Goal: Transaction & Acquisition: Obtain resource

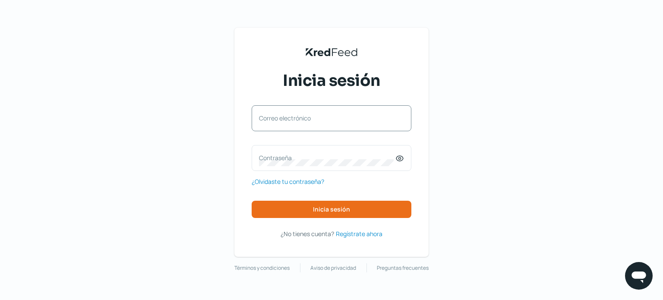
click at [273, 118] on label "Correo electrónico" at bounding box center [327, 118] width 136 height 8
click at [273, 119] on input "Correo electrónico" at bounding box center [331, 123] width 145 height 8
type input "[EMAIL_ADDRESS][DOMAIN_NAME]"
click at [283, 156] on label "Contraseña" at bounding box center [327, 158] width 136 height 8
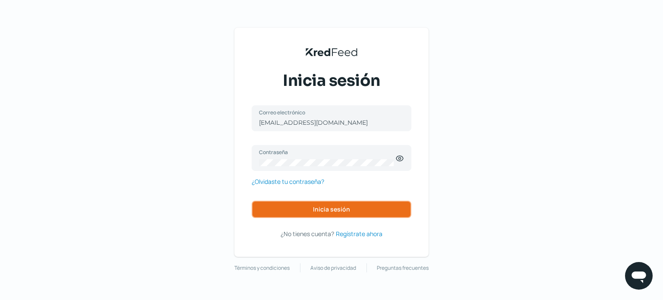
click at [339, 207] on span "Inicia sesión" at bounding box center [331, 209] width 37 height 6
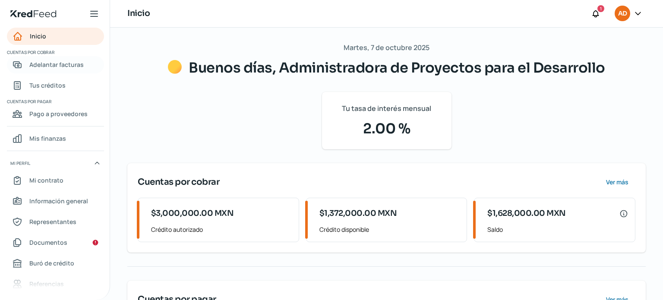
click at [69, 62] on span "Adelantar facturas" at bounding box center [56, 64] width 54 height 11
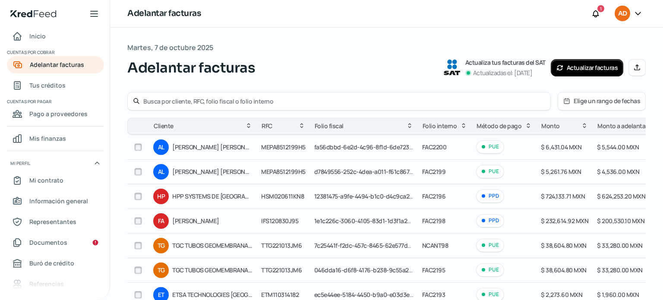
click at [138, 196] on input "checkbox" at bounding box center [138, 197] width 8 height 8
checkbox input "true"
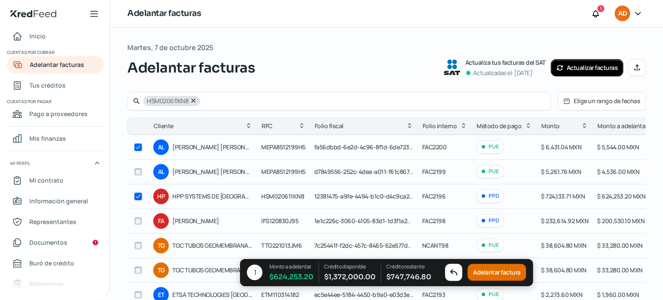
checkbox input "true"
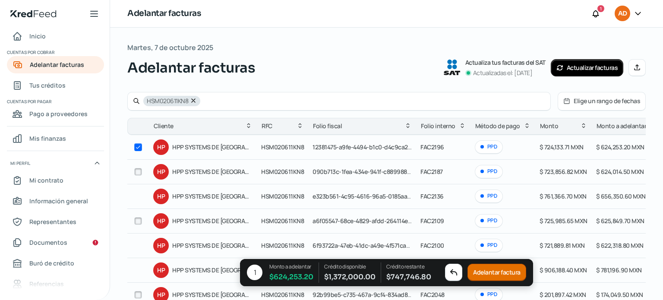
click at [485, 270] on button "Adelantar factura" at bounding box center [497, 272] width 59 height 17
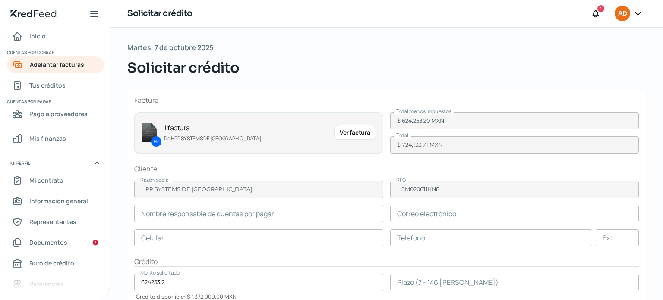
type input "[PERSON_NAME]"
type input "[PERSON_NAME][EMAIL_ADDRESS][PERSON_NAME][DOMAIN_NAME]"
type input "55 - 7688 - 2936"
type input "1"
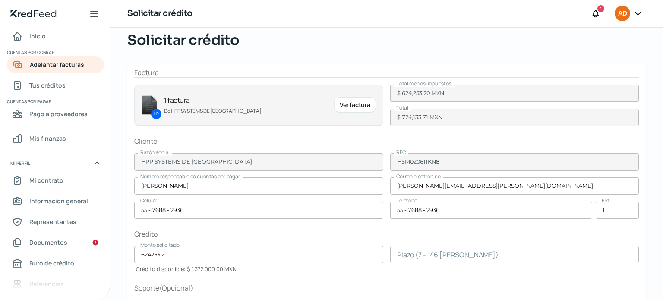
scroll to position [89, 0]
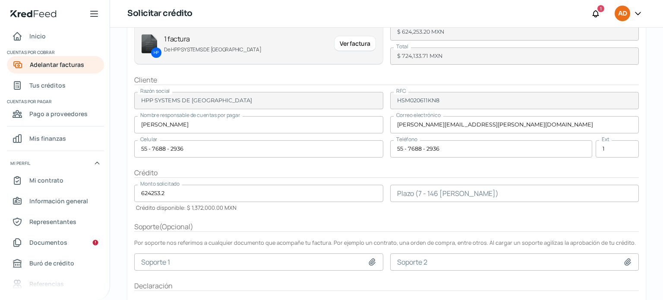
click at [175, 193] on input "624253.2" at bounding box center [258, 193] width 249 height 17
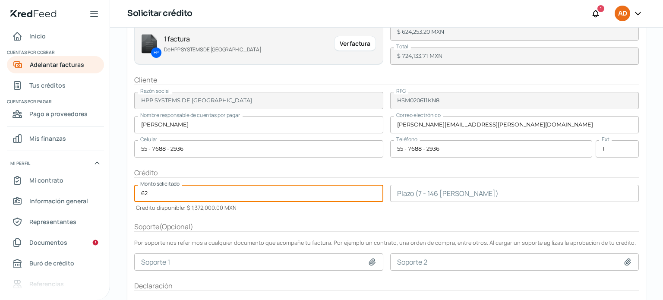
type input "6"
type input "310000"
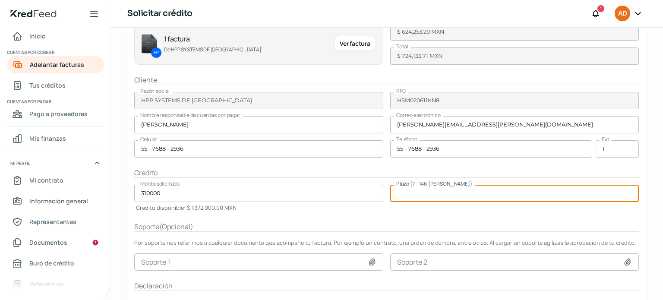
click at [462, 193] on input "number" at bounding box center [514, 193] width 249 height 17
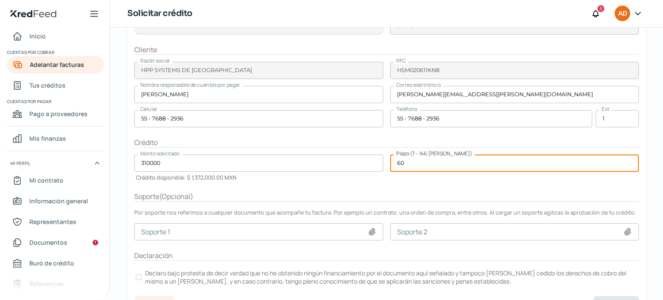
scroll to position [136, 0]
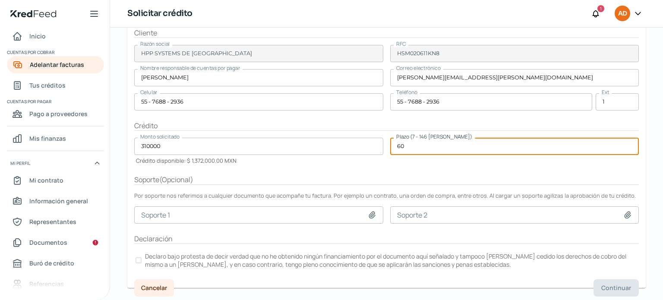
type input "60"
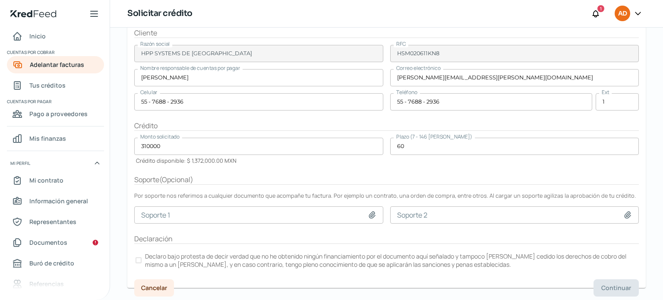
click at [140, 259] on div at bounding box center [139, 260] width 6 height 6
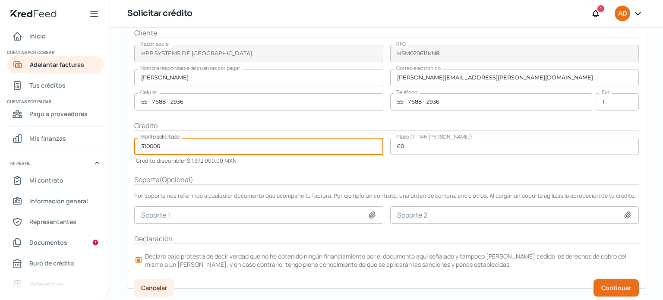
click at [162, 145] on input "310000" at bounding box center [258, 146] width 249 height 17
type input "310000.00"
click at [625, 285] on span "Continuar" at bounding box center [616, 288] width 30 height 6
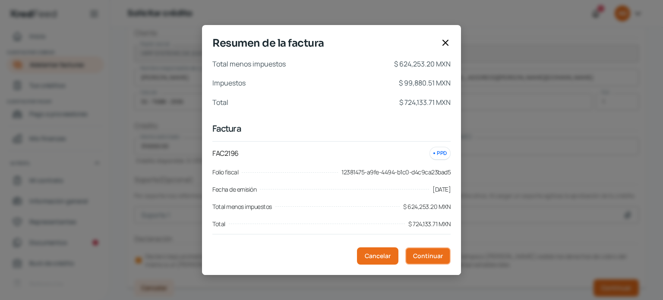
click at [416, 255] on span "Continuar" at bounding box center [428, 256] width 30 height 6
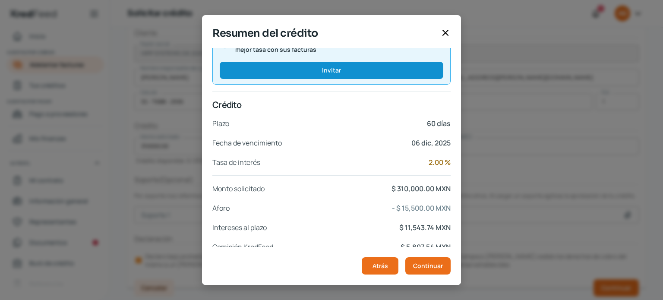
scroll to position [164, 0]
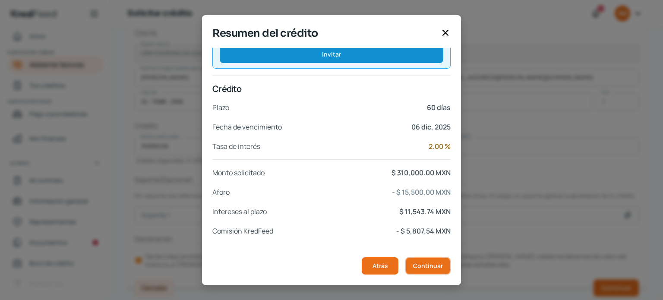
click at [430, 263] on span "Continuar" at bounding box center [428, 266] width 30 height 6
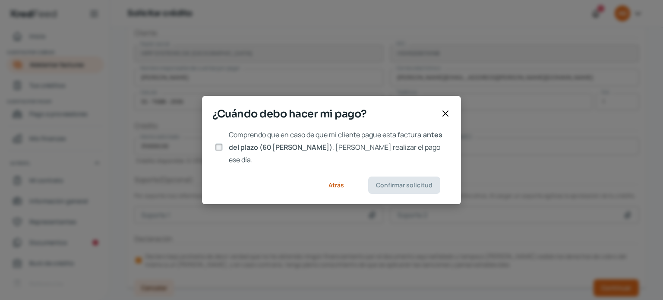
scroll to position [0, 0]
click at [217, 148] on input "Comprendo que en caso de que mi cliente pague esta factura antes del plazo (60 …" at bounding box center [219, 147] width 8 height 8
checkbox input "true"
click at [393, 182] on span "Confirmar solicitud" at bounding box center [404, 185] width 57 height 6
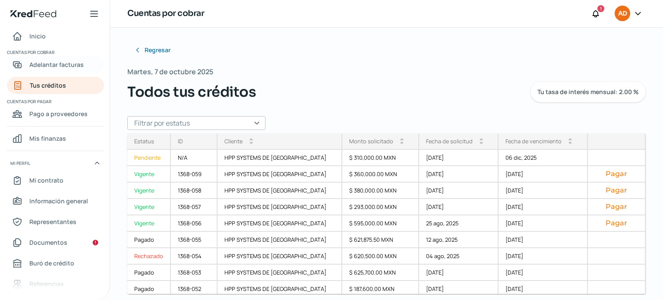
click at [57, 63] on span "Adelantar facturas" at bounding box center [56, 64] width 54 height 11
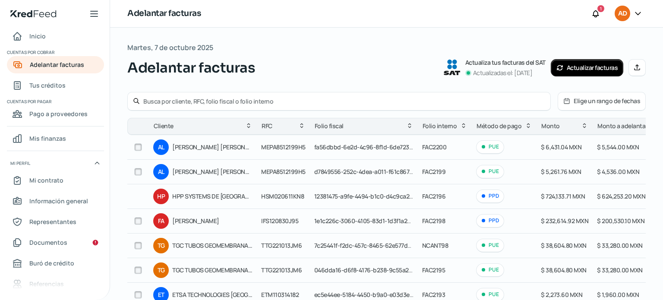
click at [167, 101] on input "text" at bounding box center [344, 101] width 402 height 8
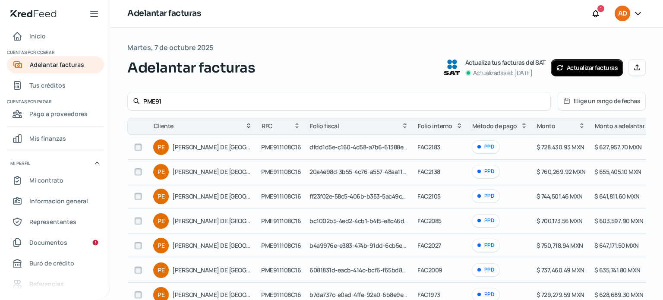
type input "PME91"
click at [138, 145] on input "checkbox" at bounding box center [138, 147] width 8 height 8
checkbox input "true"
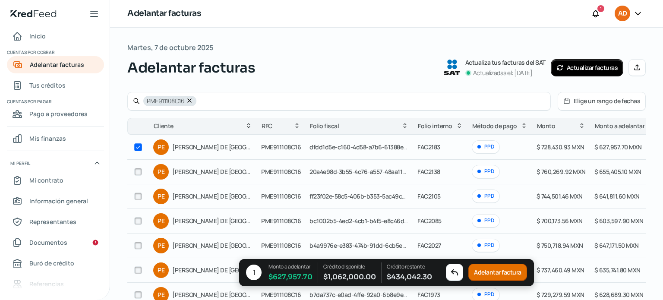
click at [491, 271] on button "Adelantar factura" at bounding box center [497, 272] width 59 height 17
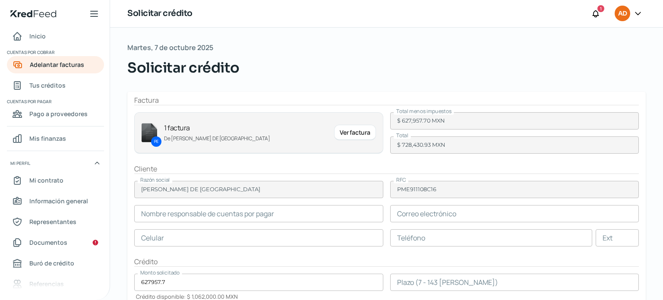
type input "[PERSON_NAME]"
type input "[PERSON_NAME][EMAIL_ADDRESS][PERSON_NAME][DOMAIN_NAME]"
type input "22 - 1104 - 9415"
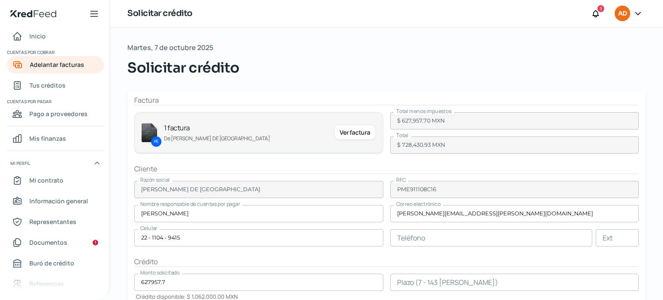
click at [168, 281] on input "627957.7" at bounding box center [258, 282] width 249 height 17
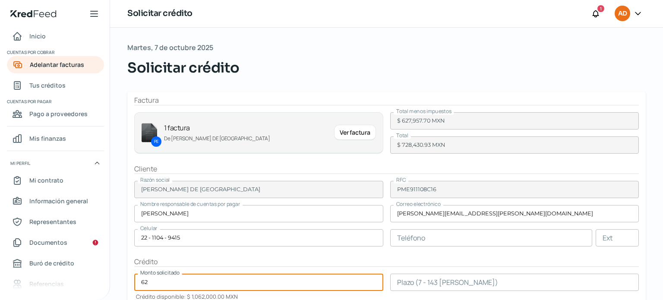
type input "6"
type input "315000.00"
click at [456, 281] on input "number" at bounding box center [514, 282] width 249 height 17
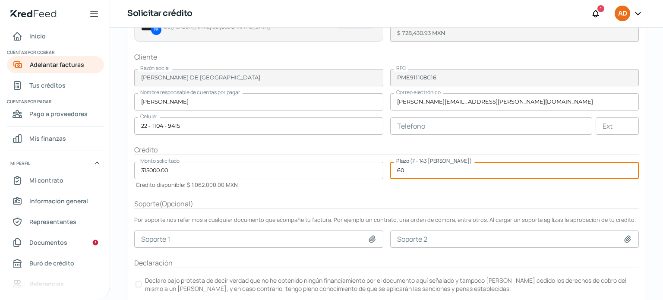
scroll to position [136, 0]
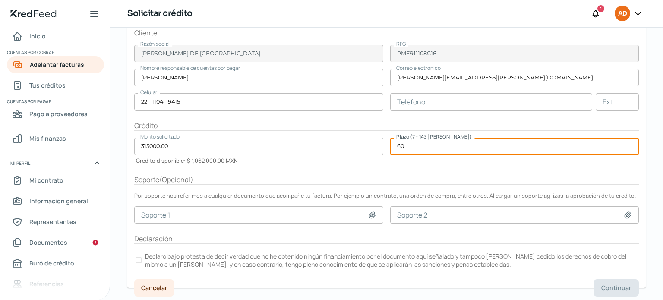
type input "60"
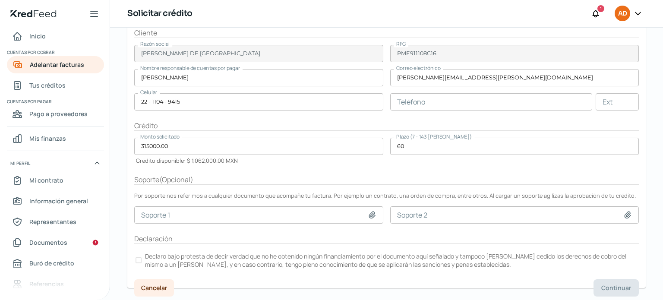
click at [138, 260] on div at bounding box center [139, 260] width 6 height 6
click at [610, 285] on span "Continuar" at bounding box center [616, 288] width 30 height 6
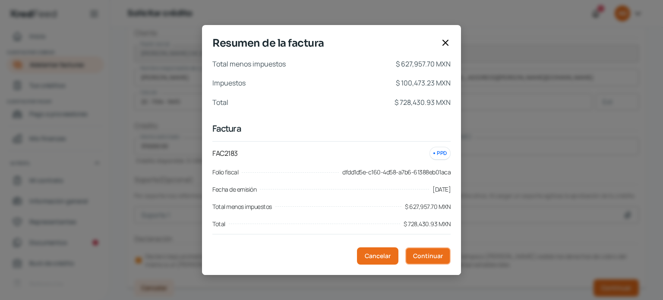
click at [427, 256] on span "Continuar" at bounding box center [428, 256] width 30 height 6
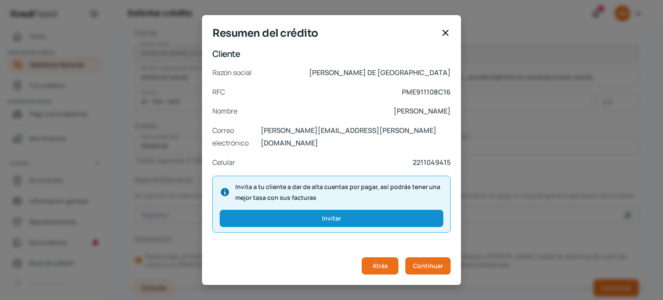
drag, startPoint x: 457, startPoint y: 164, endPoint x: 455, endPoint y: 195, distance: 31.6
click at [455, 195] on div "Cliente Razón social [PERSON_NAME] DE MEXICO RFC PME911108C16 Nombre [PERSON_NA…" at bounding box center [331, 166] width 259 height 237
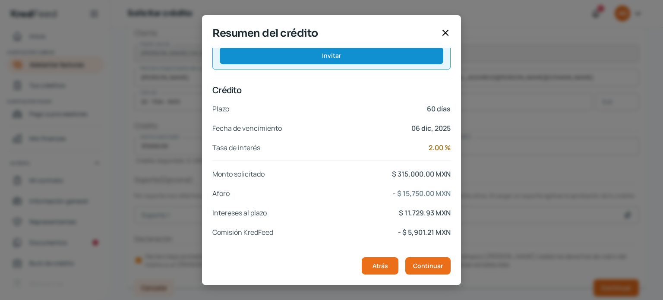
scroll to position [164, 0]
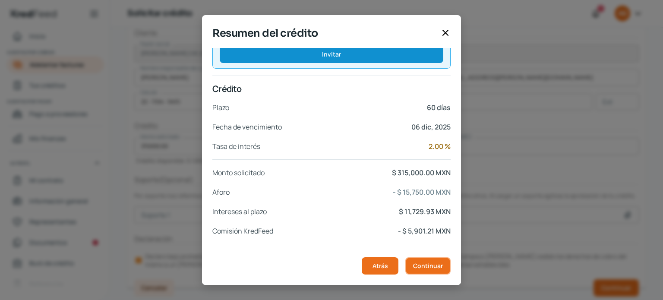
click at [428, 265] on span "Continuar" at bounding box center [428, 266] width 30 height 6
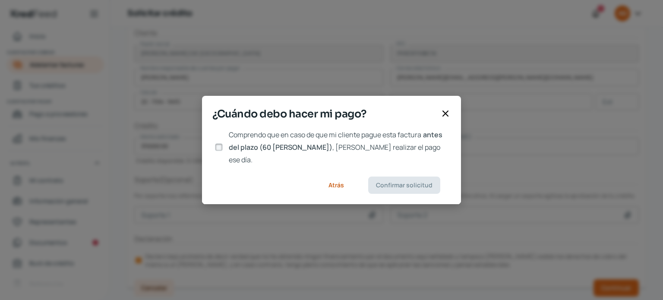
click at [218, 148] on input "Comprendo que en caso de que mi cliente pague esta factura antes del plazo (60 …" at bounding box center [219, 147] width 8 height 8
checkbox input "true"
click at [396, 182] on span "Confirmar solicitud" at bounding box center [404, 185] width 57 height 6
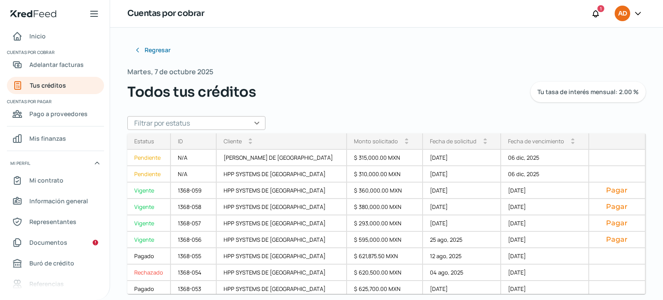
click at [637, 16] on icon at bounding box center [638, 13] width 9 height 9
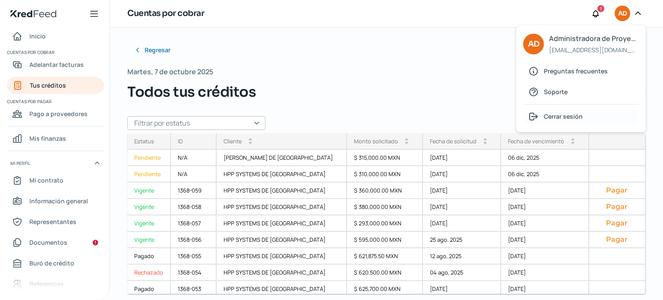
click at [565, 112] on span "Cerrar sesión" at bounding box center [563, 116] width 39 height 11
